Goal: Find specific page/section: Find specific page/section

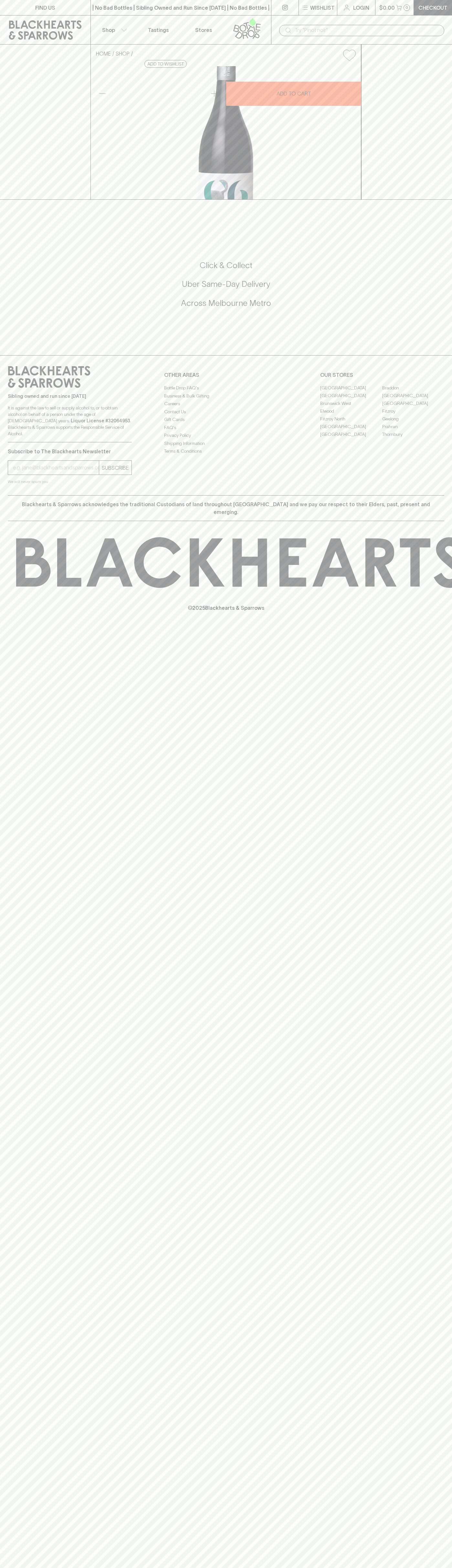
click at [351, 422] on link "Fitzroy North" at bounding box center [351, 418] width 62 height 8
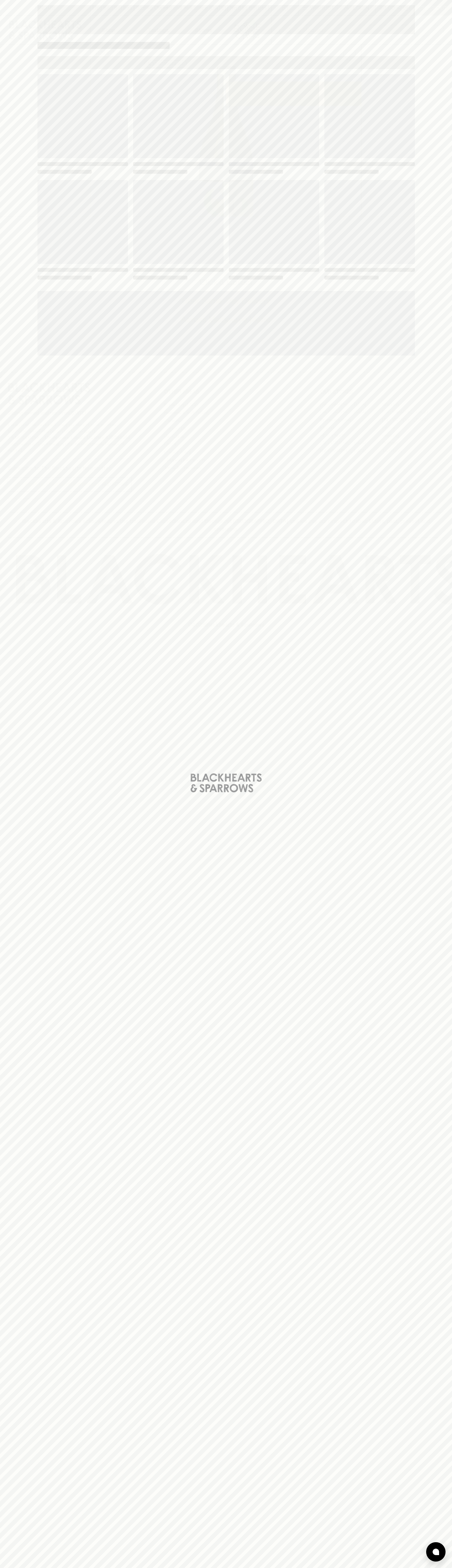
click at [306, 176] on div "Loading" at bounding box center [226, 177] width 377 height 206
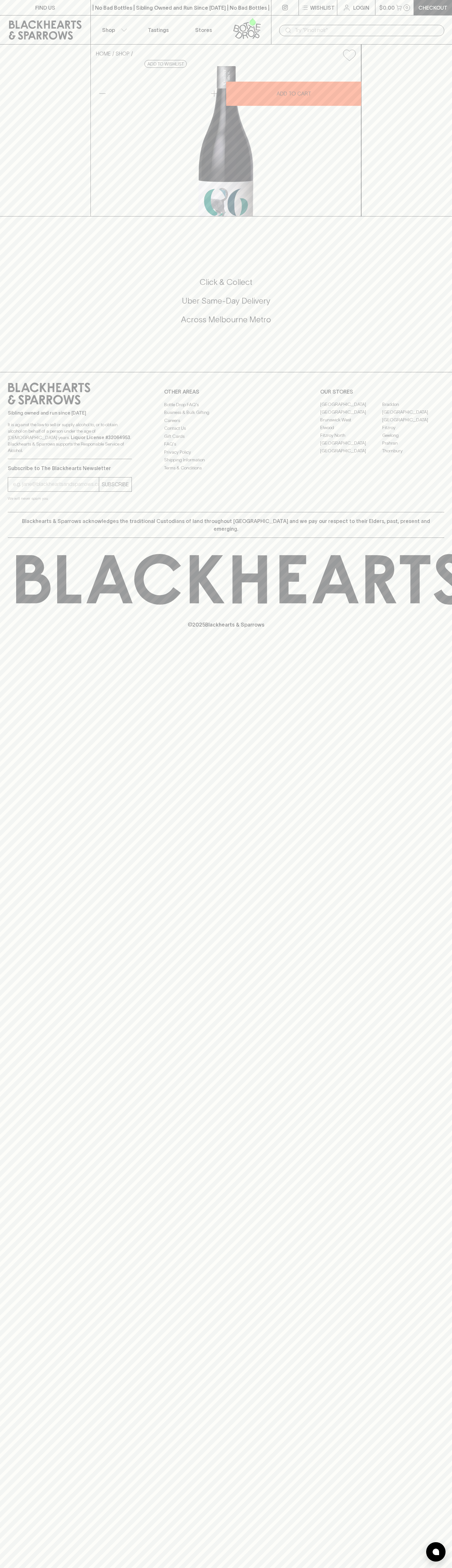
click at [401, 29] on input "text" at bounding box center [366, 30] width 144 height 10
click at [428, 432] on link "Fitzroy" at bounding box center [413, 427] width 62 height 8
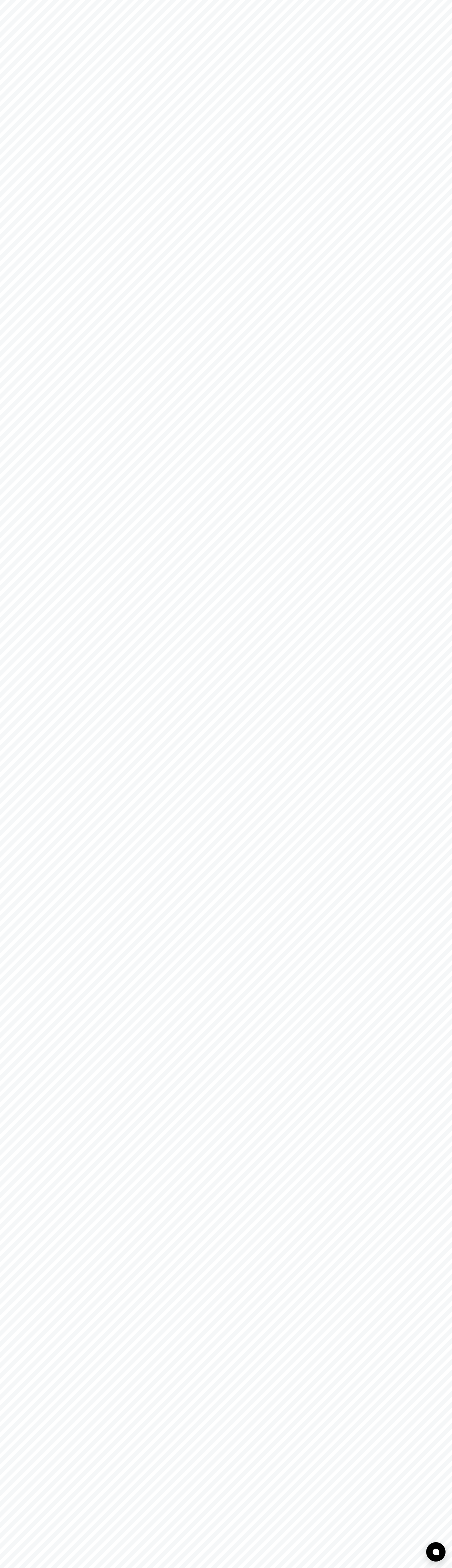
click at [345, 0] on html at bounding box center [226, 0] width 452 height 0
click at [29, 0] on html at bounding box center [226, 0] width 452 height 0
